Goal: Task Accomplishment & Management: Use online tool/utility

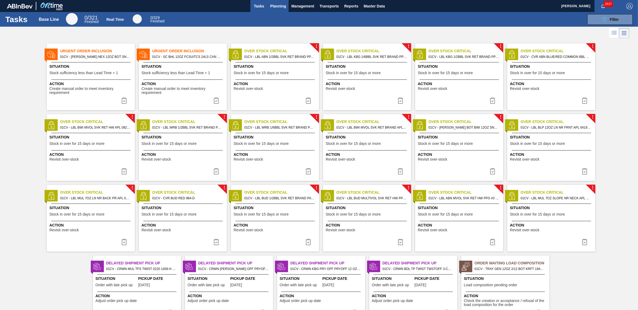
click at [271, 6] on span "Planning" at bounding box center [278, 6] width 16 height 6
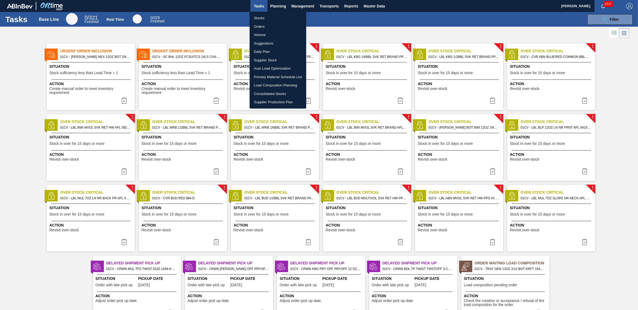
click at [293, 87] on li "Load Composition Planning" at bounding box center [277, 85] width 57 height 9
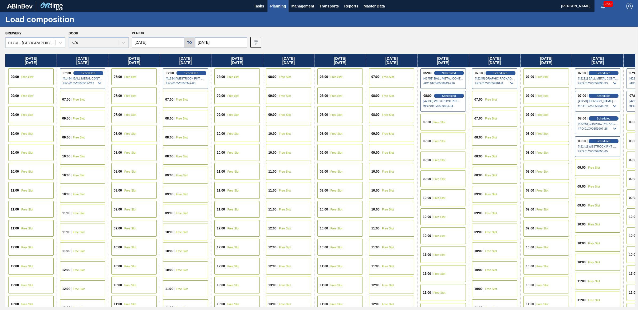
click at [152, 39] on input "08/28/2025" at bounding box center [158, 42] width 52 height 11
click at [190, 117] on div "6" at bounding box center [190, 115] width 7 height 7
type input "[DATE]"
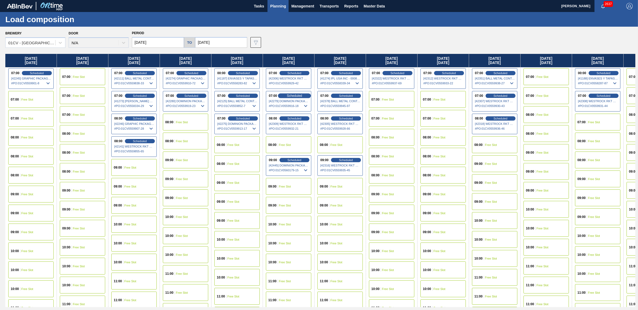
click at [289, 93] on div "Scheduled" at bounding box center [294, 95] width 33 height 5
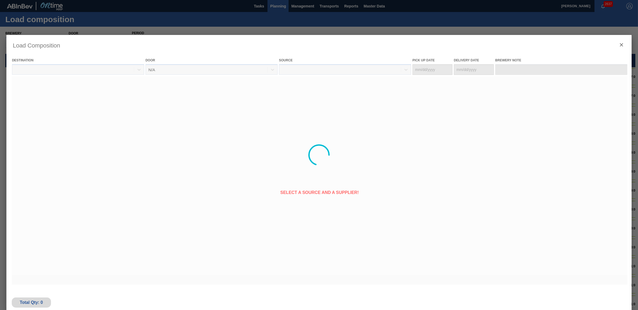
type Date "[DATE]"
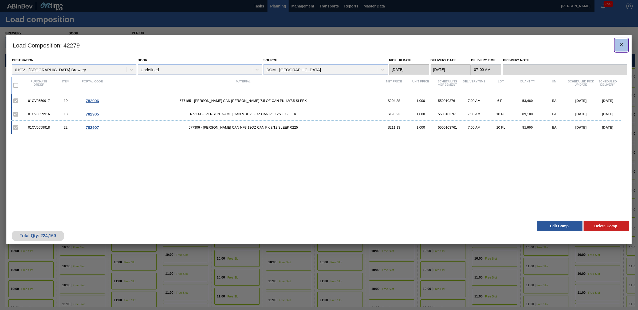
click at [619, 44] on icon "botão de ícone" at bounding box center [621, 45] width 6 height 6
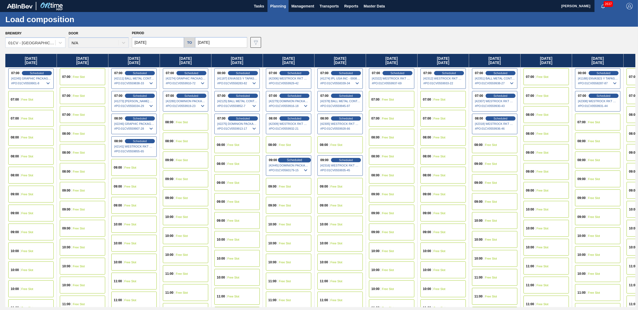
click at [297, 158] on span "Scheduled" at bounding box center [294, 159] width 15 height 3
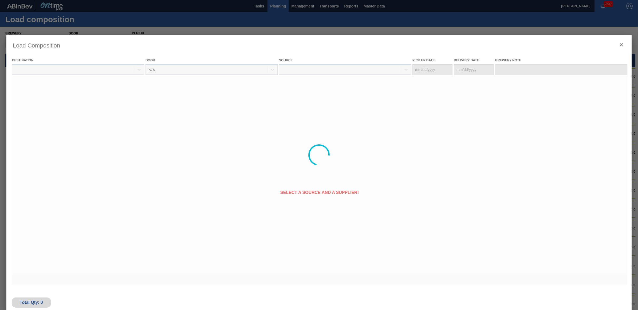
type Date "[DATE]"
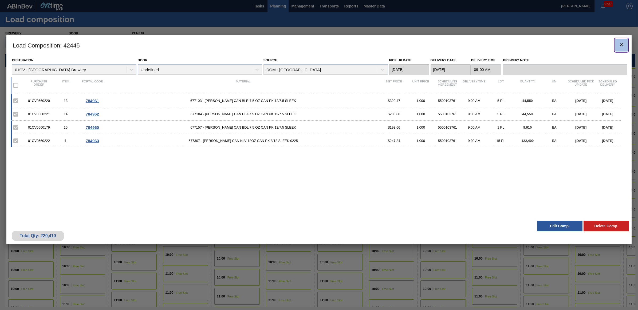
click at [620, 42] on icon "botão de ícone" at bounding box center [621, 45] width 6 height 6
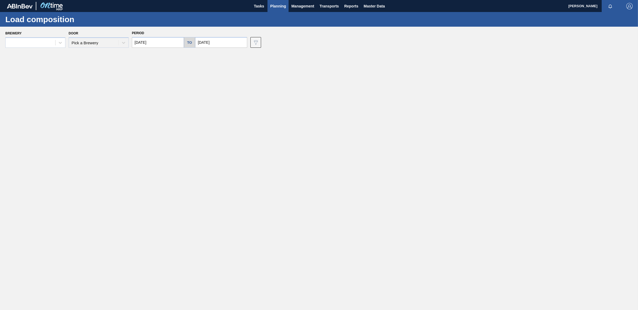
type input "[DATE]"
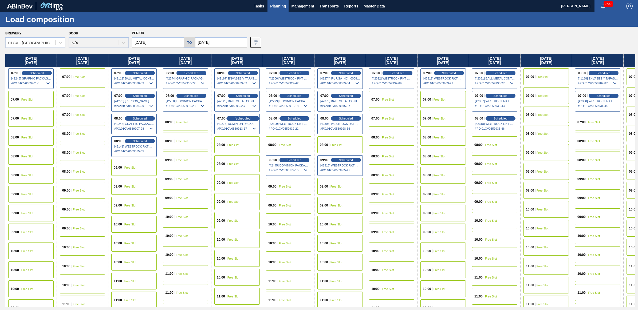
click at [237, 120] on span "Scheduled" at bounding box center [242, 118] width 15 height 3
click at [247, 118] on span "Scheduled" at bounding box center [242, 118] width 15 height 3
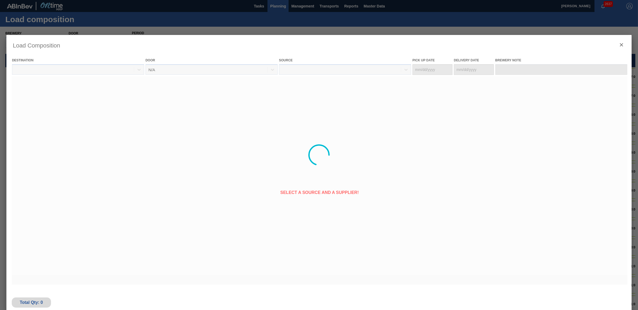
type Date "[DATE]"
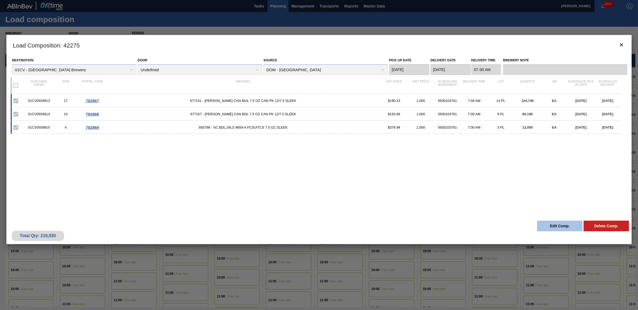
click at [553, 227] on button "Edit Comp." at bounding box center [559, 226] width 45 height 11
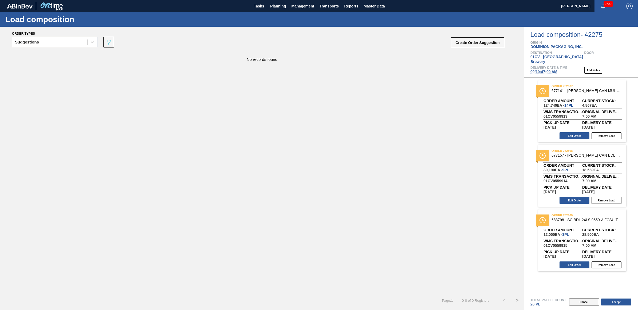
click at [577, 301] on button "Cancel" at bounding box center [584, 302] width 30 height 7
